Goal: Use online tool/utility: Utilize a website feature to perform a specific function

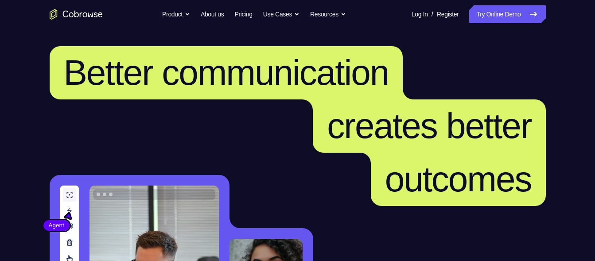
click at [482, 15] on link "Try Online Demo" at bounding box center [507, 14] width 76 height 18
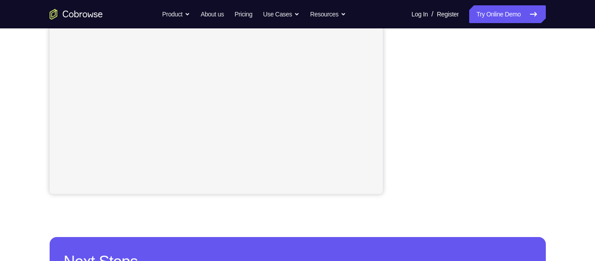
scroll to position [217, 0]
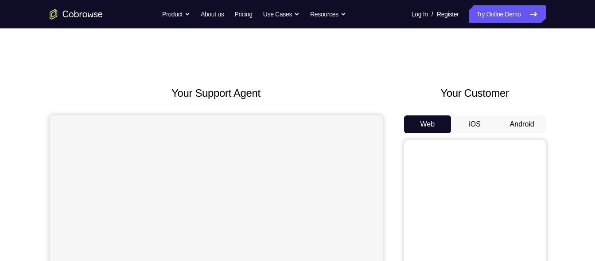
click at [508, 124] on button "Android" at bounding box center [521, 124] width 47 height 18
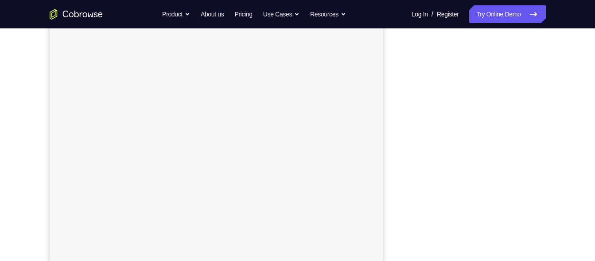
scroll to position [108, 0]
